Goal: Task Accomplishment & Management: Manage account settings

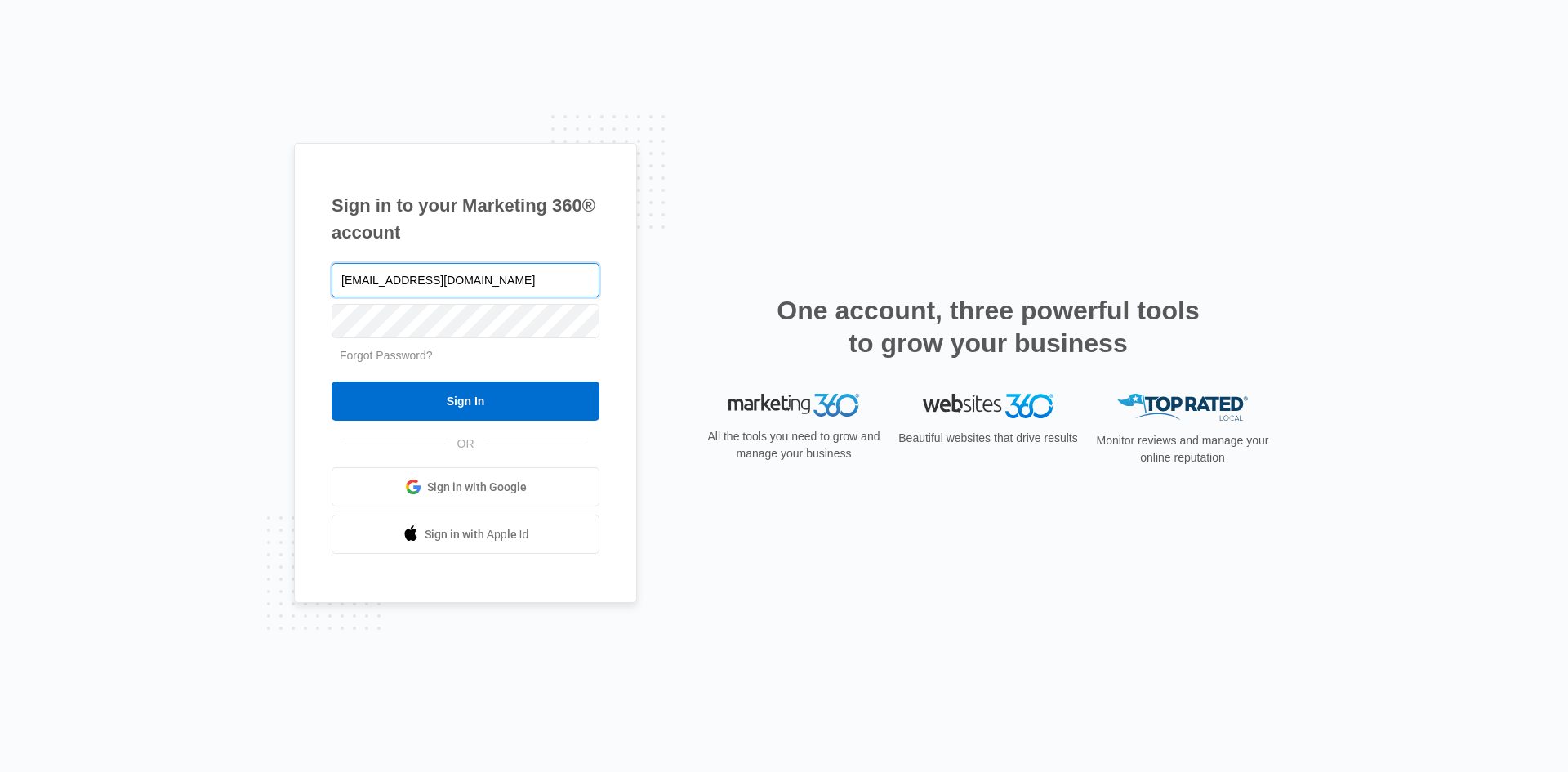
type input "[EMAIL_ADDRESS][DOMAIN_NAME]"
click at [332, 381] on input "Sign In" at bounding box center [466, 401] width 268 height 39
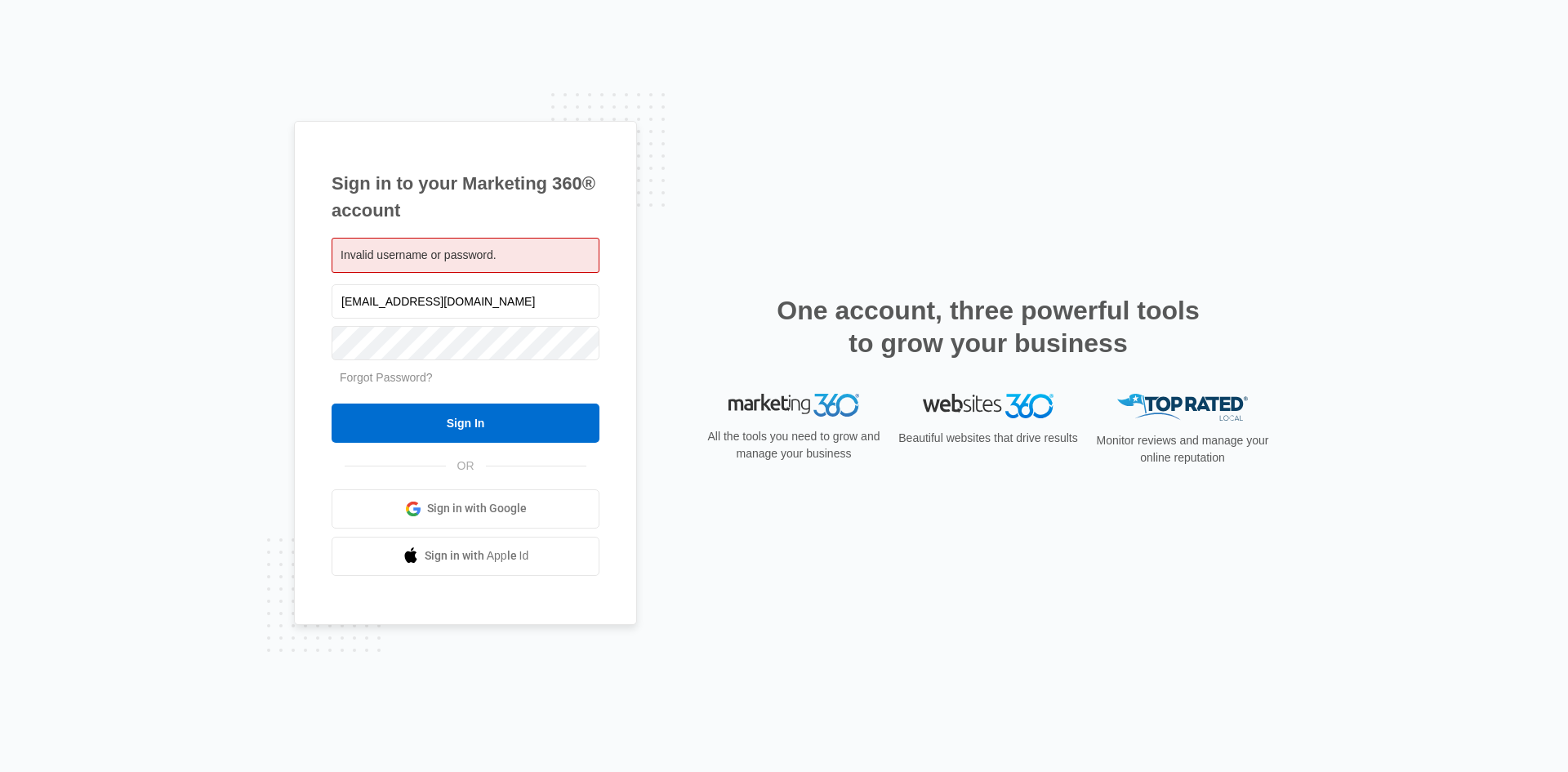
click at [373, 258] on span "Invalid username or password." at bounding box center [419, 255] width 156 height 13
click at [628, 82] on div "Sign in to your Marketing 360® account Invalid username or password. noir@th3nc…" at bounding box center [784, 386] width 1568 height 772
click at [487, 252] on span "Invalid username or password." at bounding box center [419, 255] width 156 height 13
click at [332, 404] on input "Sign In" at bounding box center [466, 423] width 268 height 39
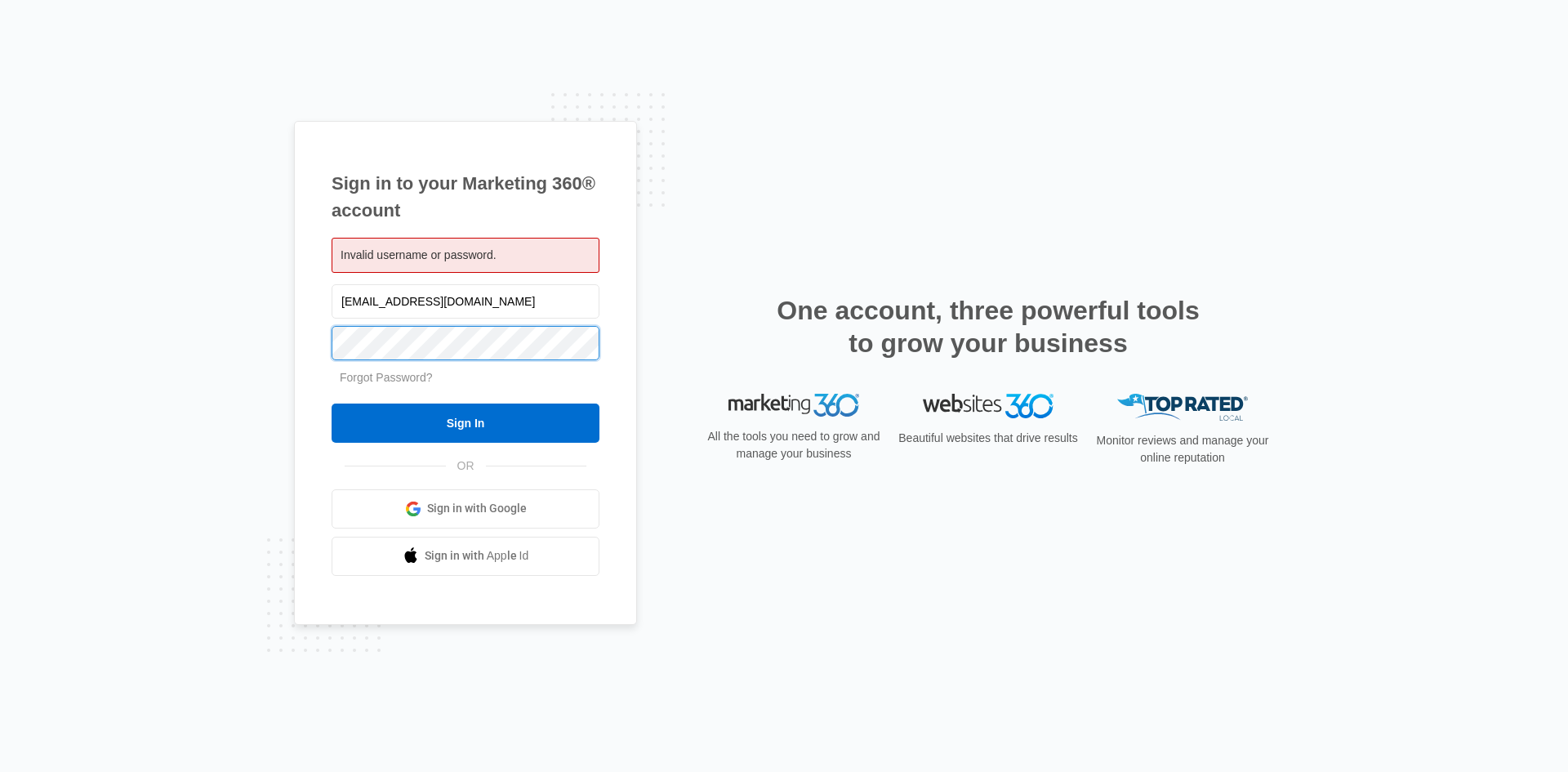
click at [332, 404] on input "Sign In" at bounding box center [466, 423] width 268 height 39
click at [514, 261] on div "Invalid username or password." at bounding box center [466, 255] width 268 height 35
click at [194, 333] on div "Sign in to your Marketing 360® account Invalid username or password. noir@th3nc…" at bounding box center [784, 386] width 1568 height 772
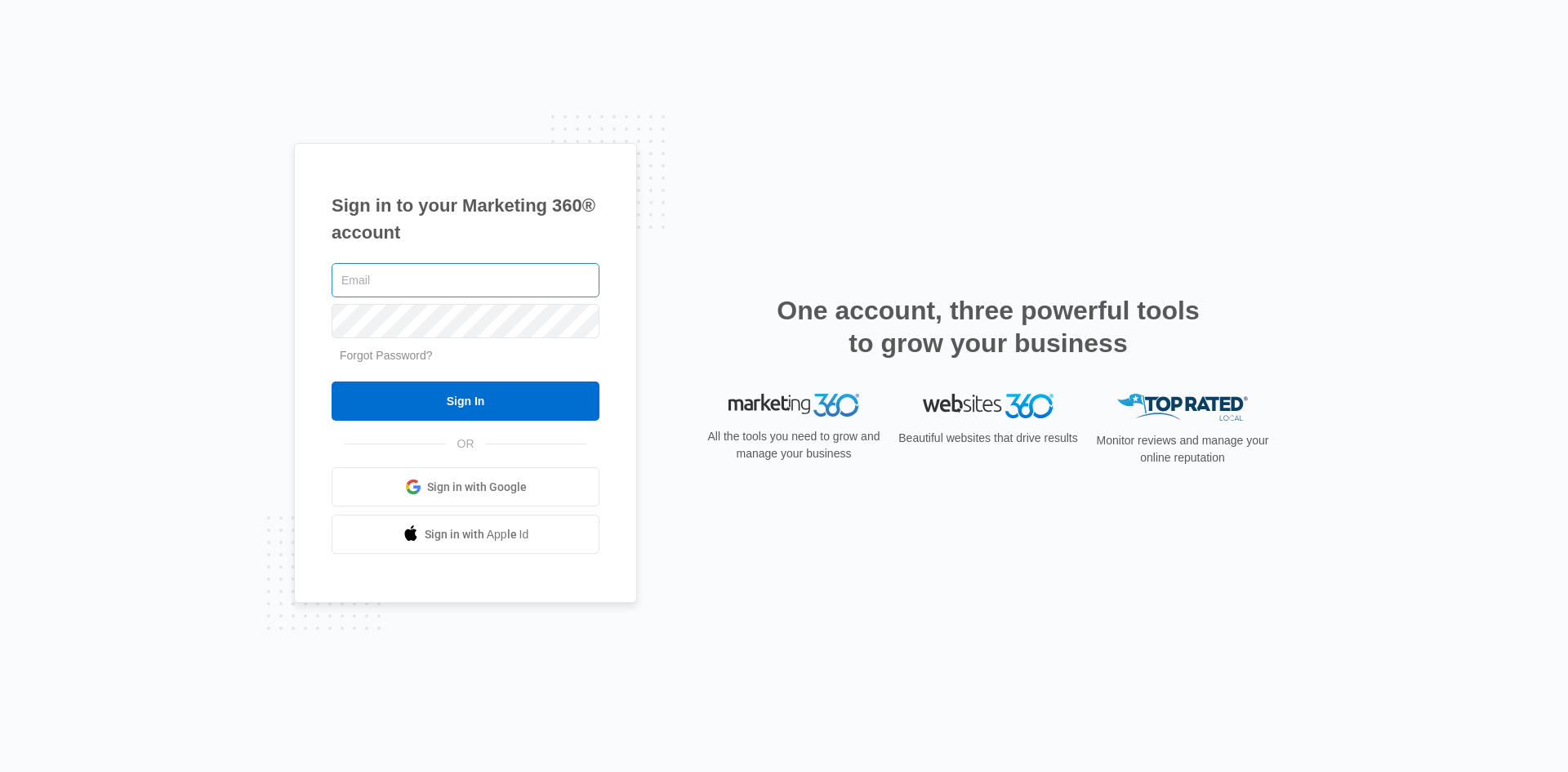
click at [549, 266] on input "text" at bounding box center [466, 280] width 268 height 34
type input "[EMAIL_ADDRESS][DOMAIN_NAME]"
click at [332, 381] on input "Sign In" at bounding box center [466, 401] width 268 height 39
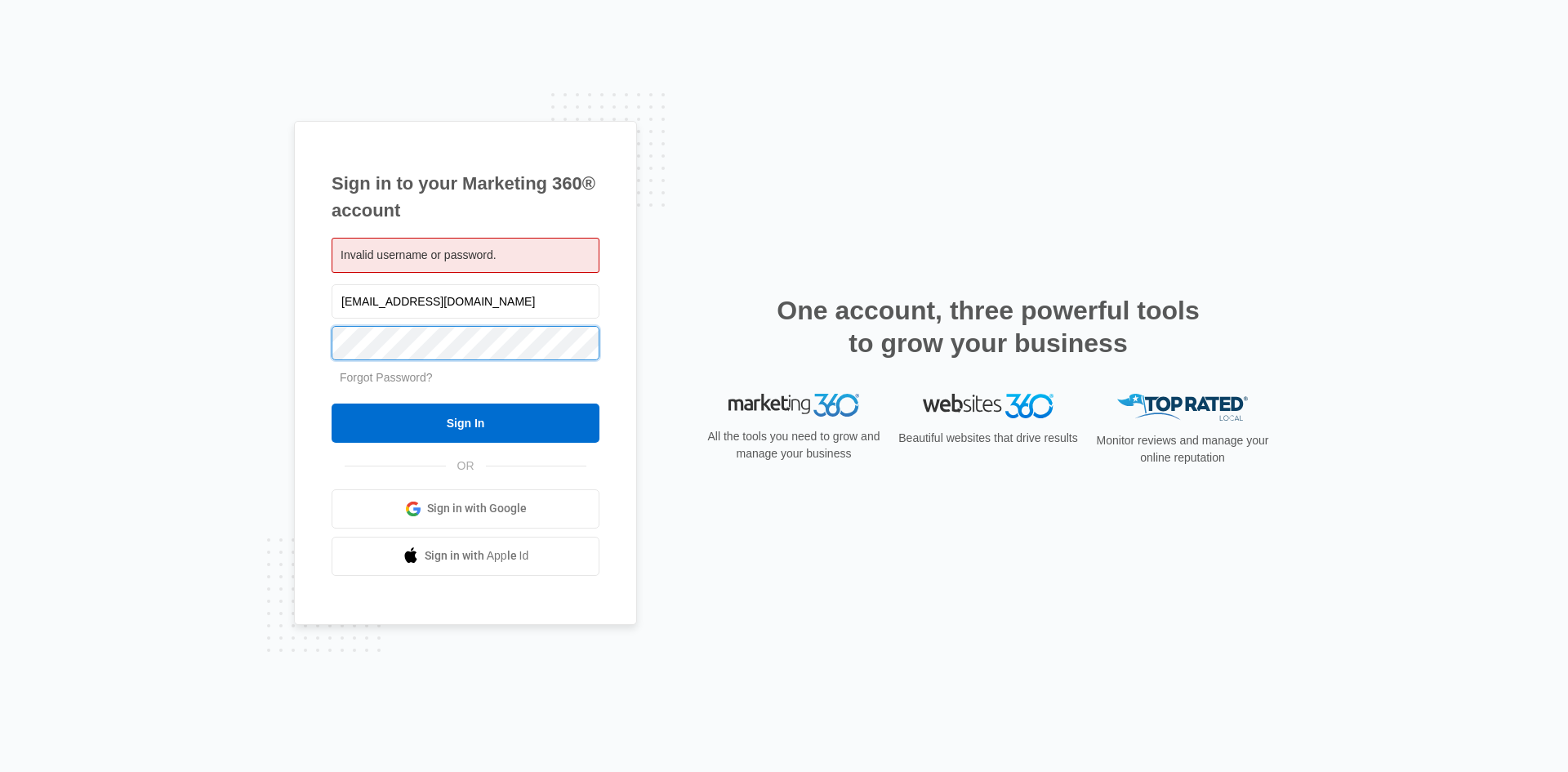
click at [332, 404] on input "Sign In" at bounding box center [466, 423] width 268 height 39
click at [443, 305] on input "[EMAIL_ADDRESS][DOMAIN_NAME]" at bounding box center [466, 302] width 268 height 34
type input "n"
